Goal: Find specific page/section: Find specific page/section

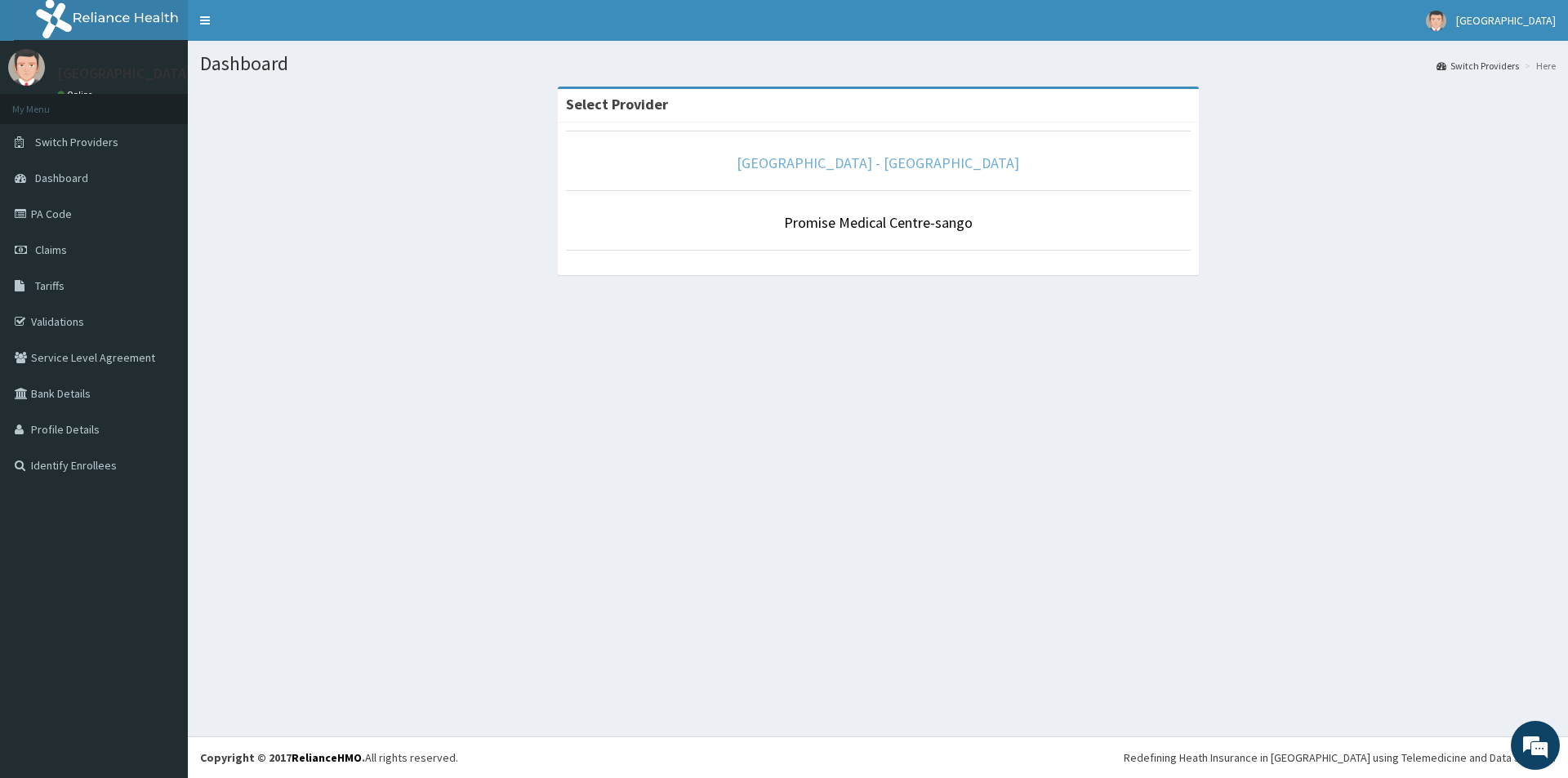
click at [841, 163] on link "[GEOGRAPHIC_DATA] - [GEOGRAPHIC_DATA]" at bounding box center [878, 162] width 283 height 18
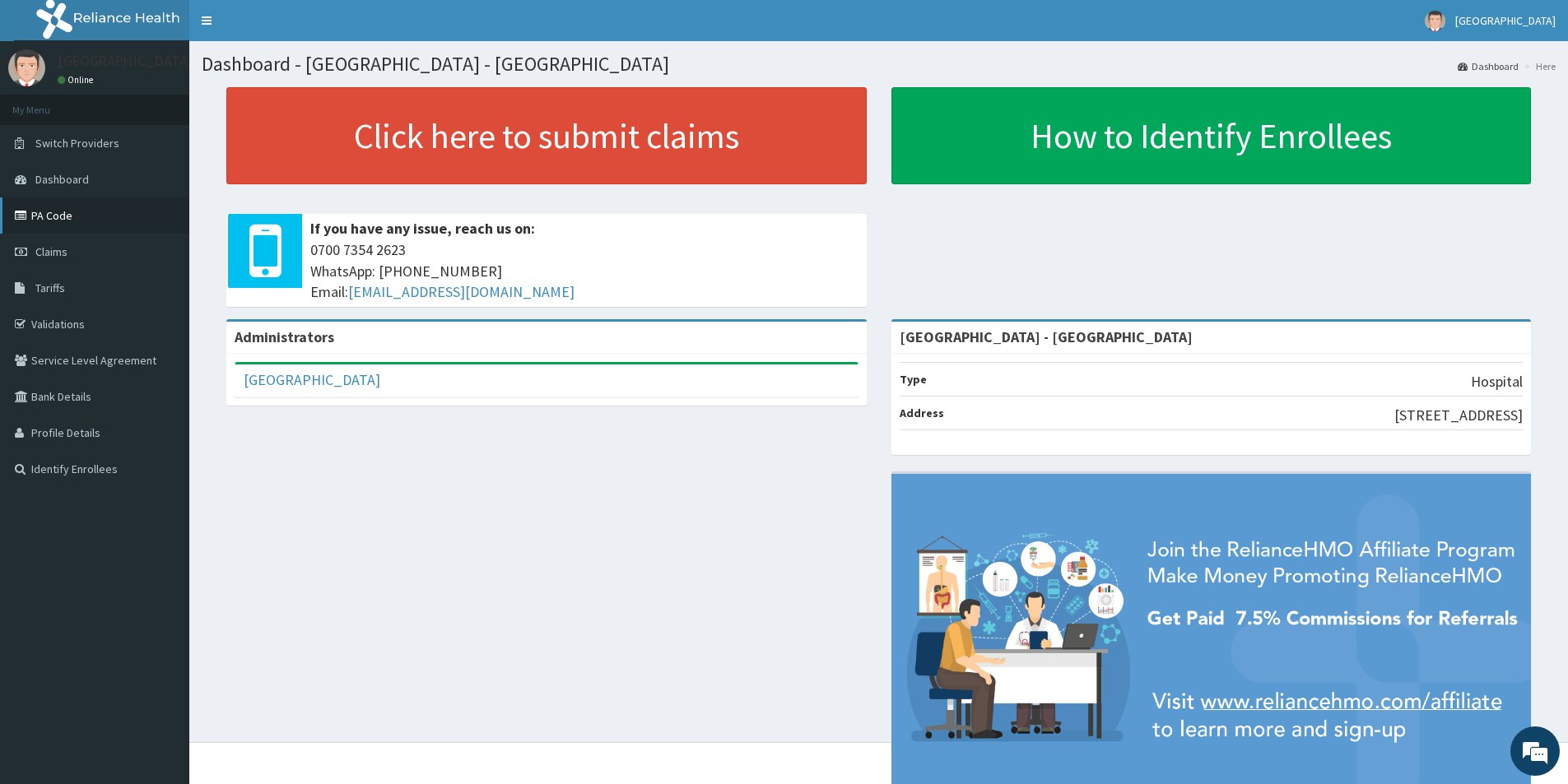
click at [58, 220] on link "PA Code" at bounding box center [94, 216] width 189 height 36
